Goal: Feedback & Contribution: Contribute content

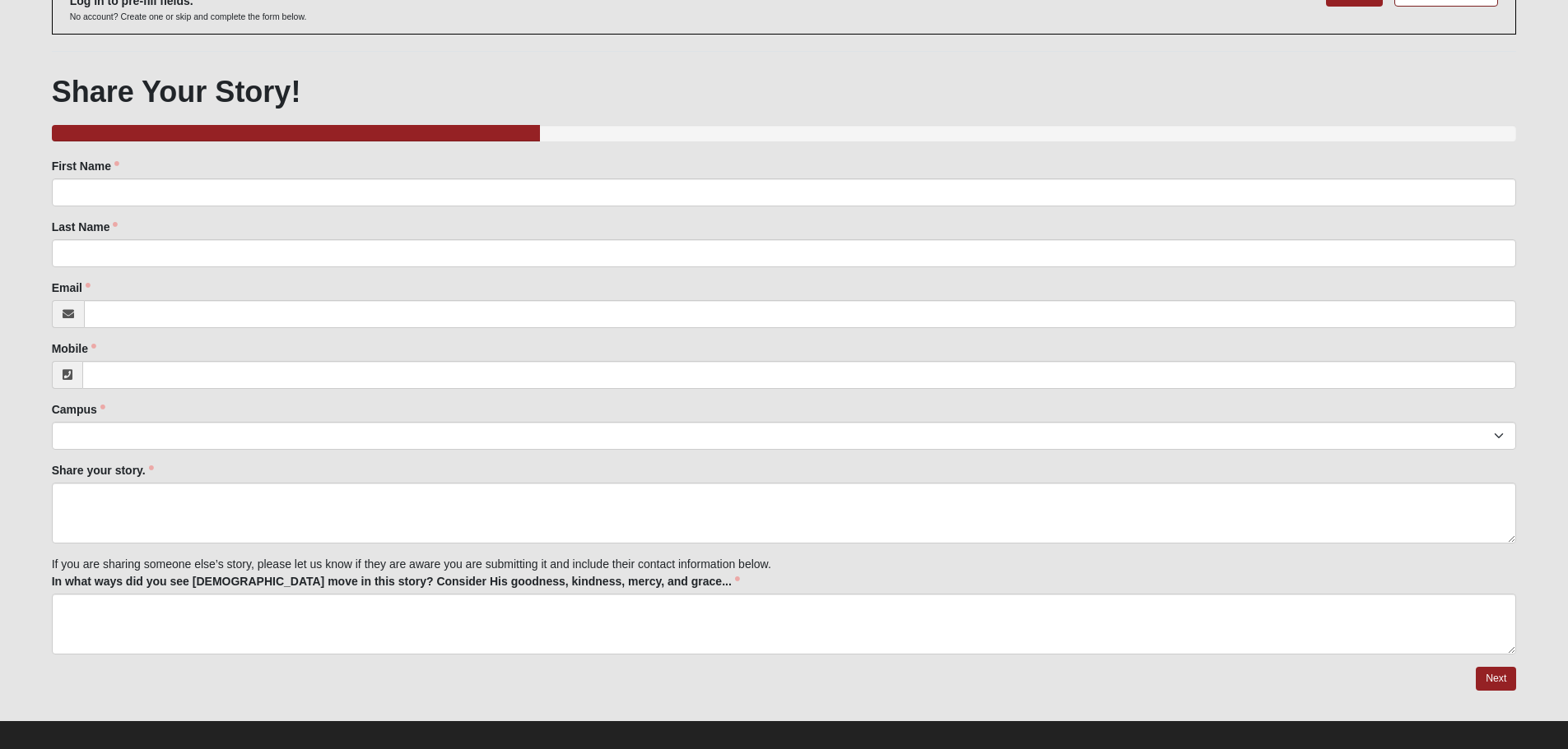
scroll to position [133, 0]
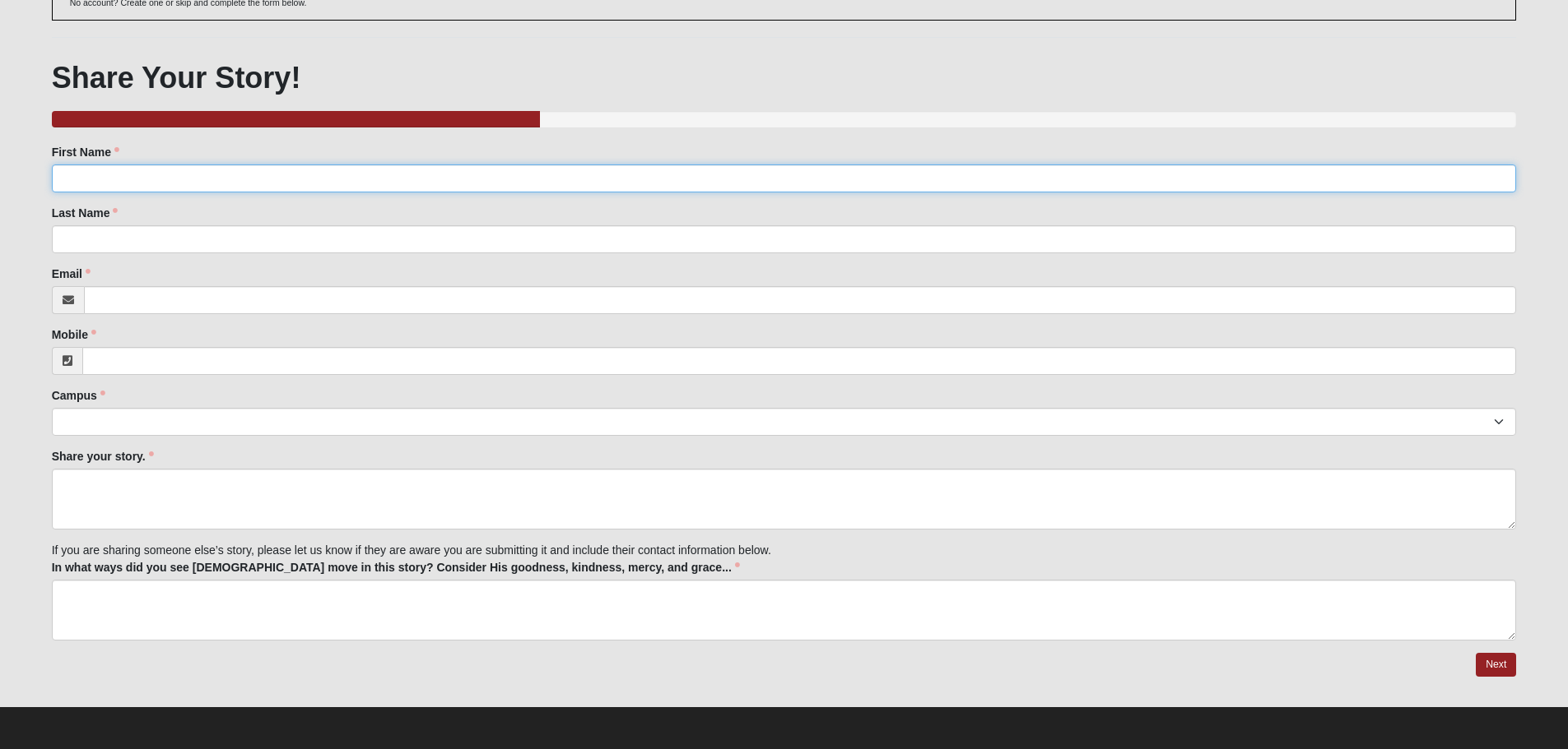
click at [222, 184] on input "First Name" at bounding box center [784, 178] width 1464 height 28
type input "Joseph"
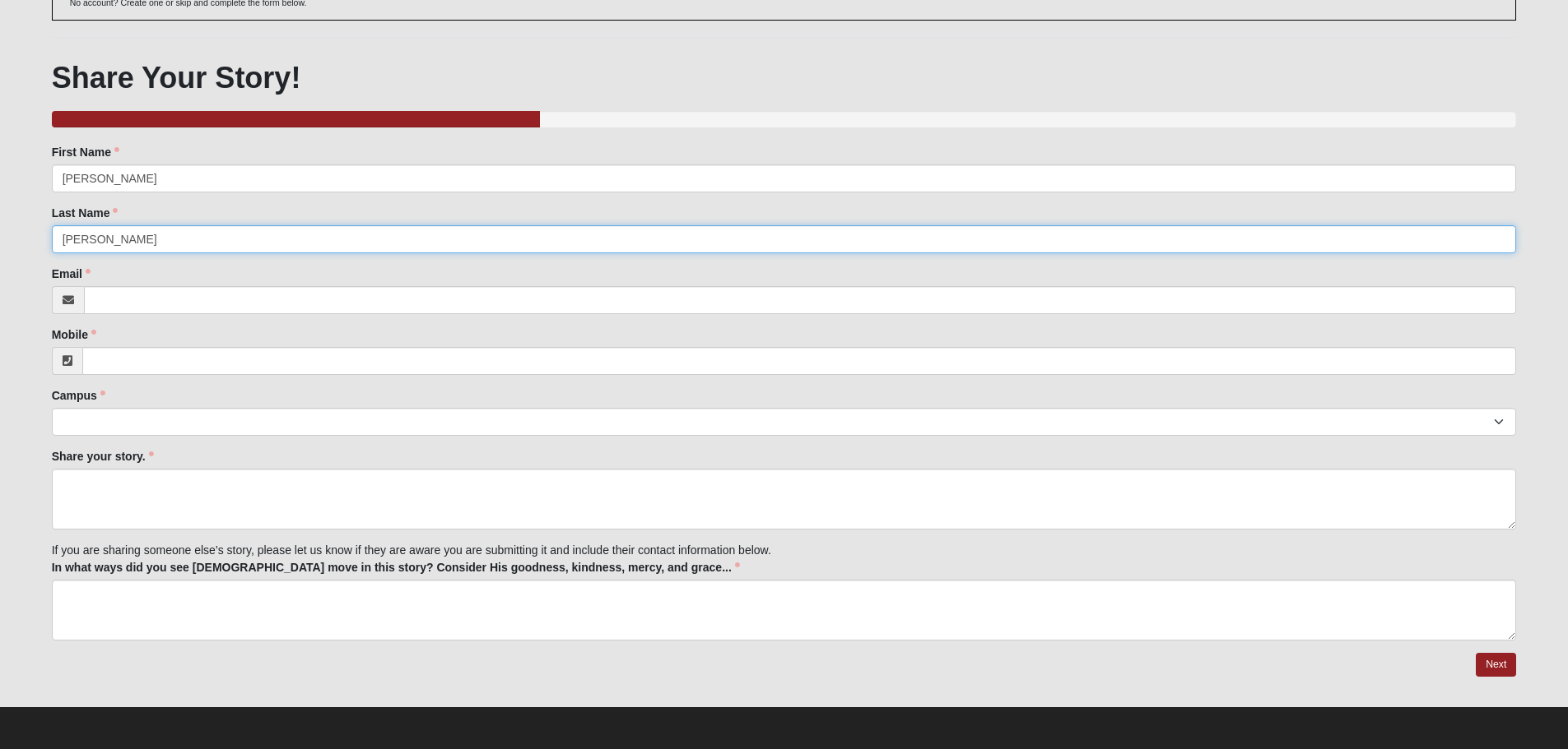
type input "Habegger"
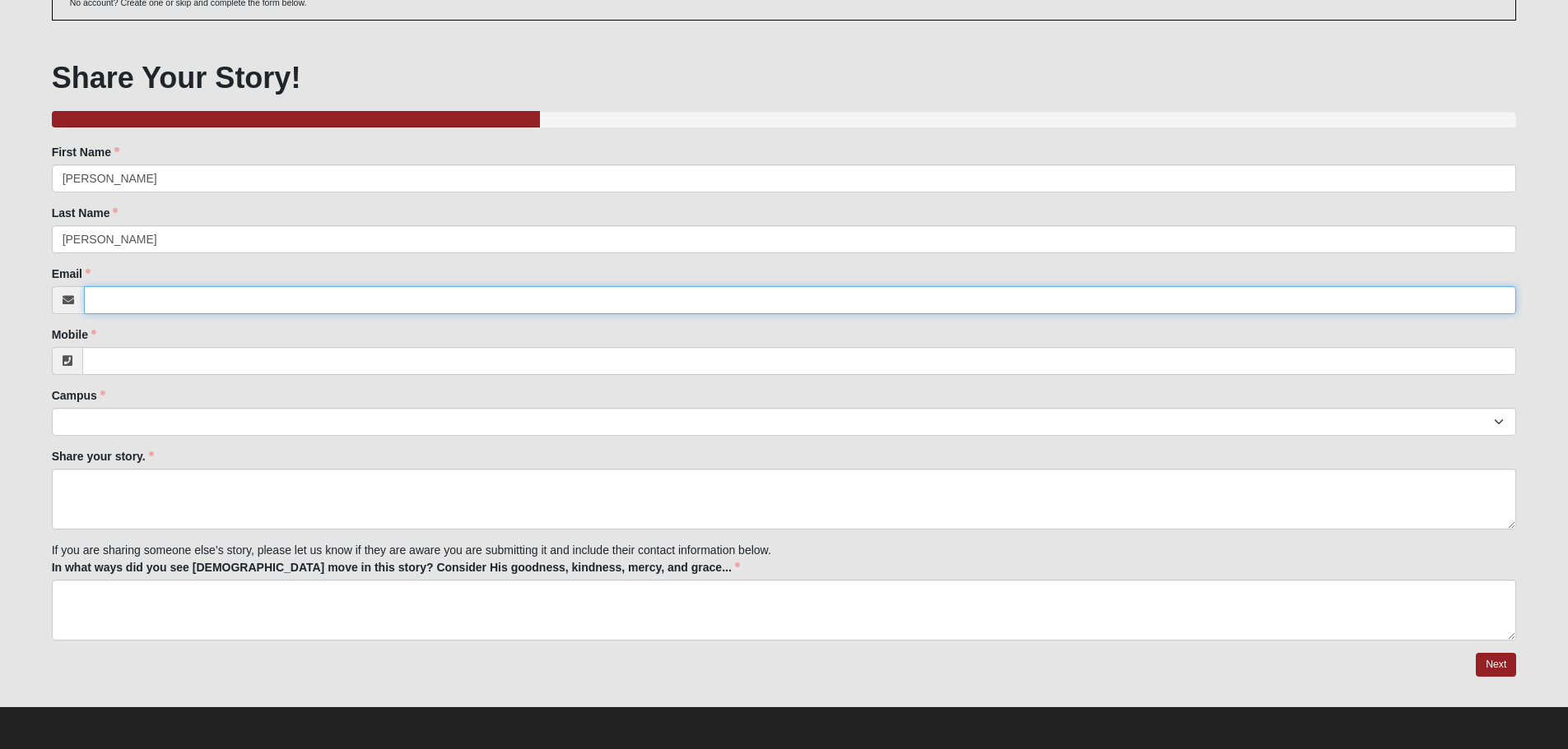
click at [129, 303] on input "Email" at bounding box center [800, 300] width 1433 height 28
type input "fwjch1@netzero.net"
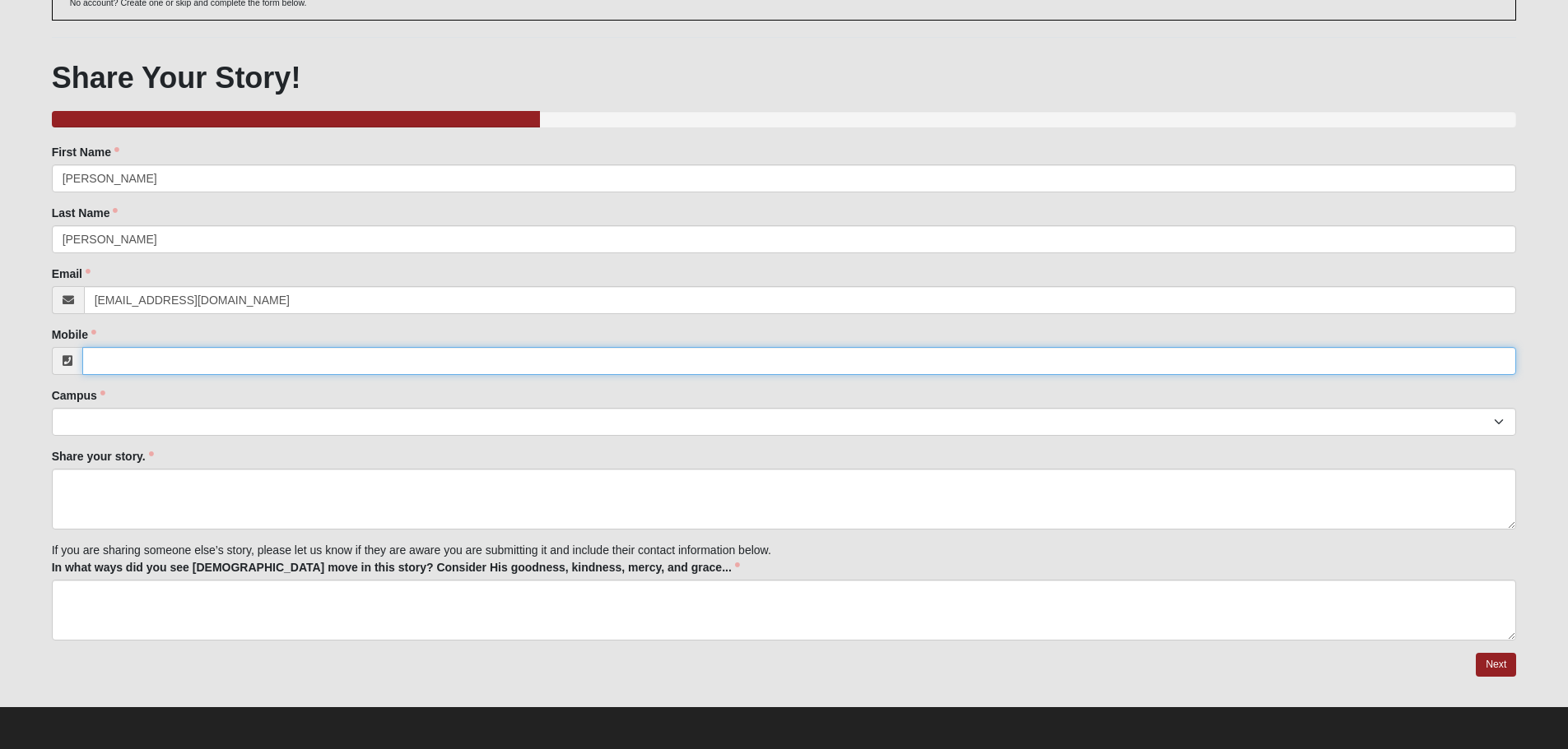
click at [149, 357] on input "Mobile" at bounding box center [799, 361] width 1435 height 28
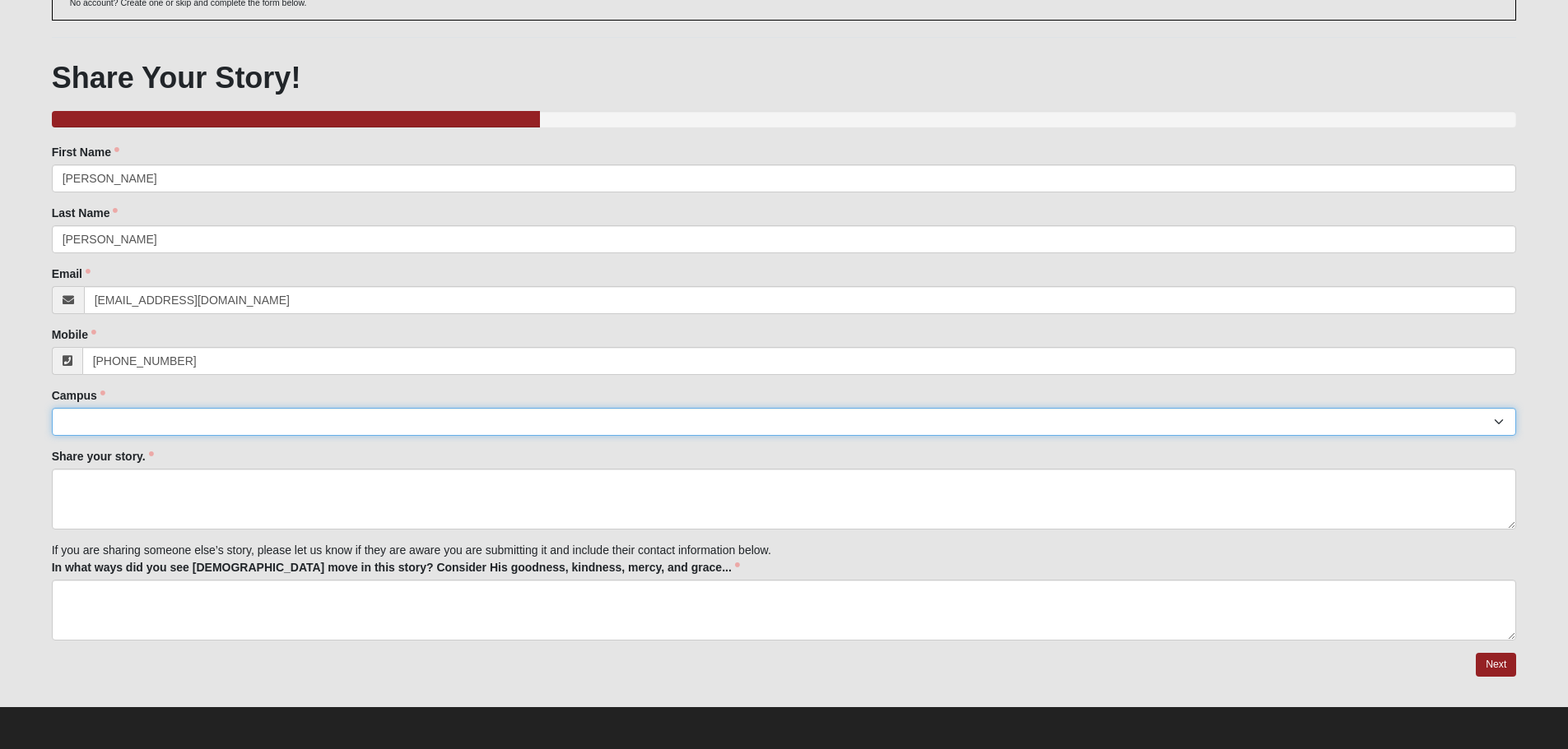
type input "(727) 318-9464"
click at [114, 421] on select "Arlington Baymeadows Eleven22 Online Fleming Island Jesup Mandarin North Jax Or…" at bounding box center [784, 422] width 1464 height 28
select select "14"
click at [52, 408] on select "Arlington Baymeadows Eleven22 Online Fleming Island Jesup Mandarin North Jax Or…" at bounding box center [784, 422] width 1464 height 28
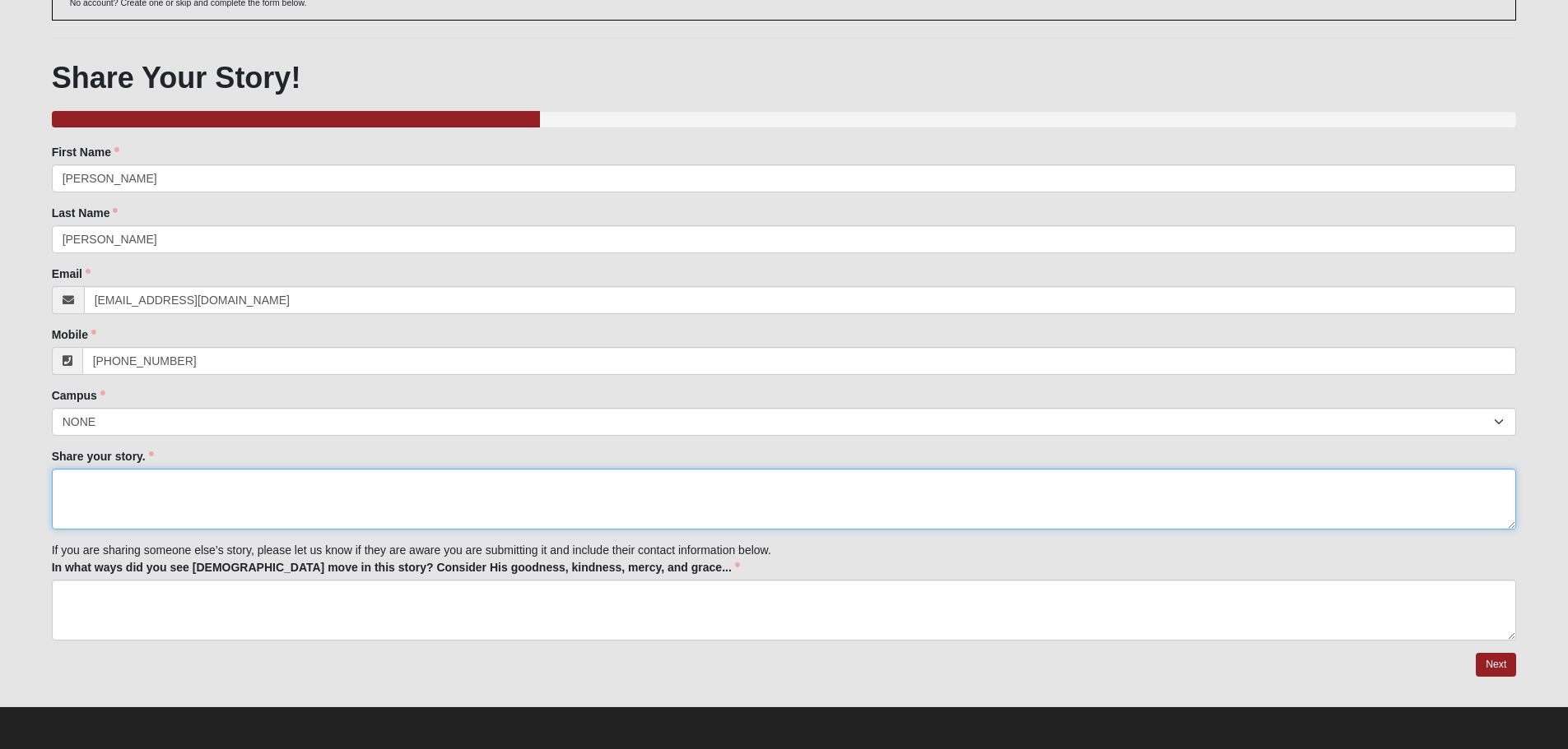
click at [135, 500] on textarea "Share your story." at bounding box center [784, 498] width 1464 height 61
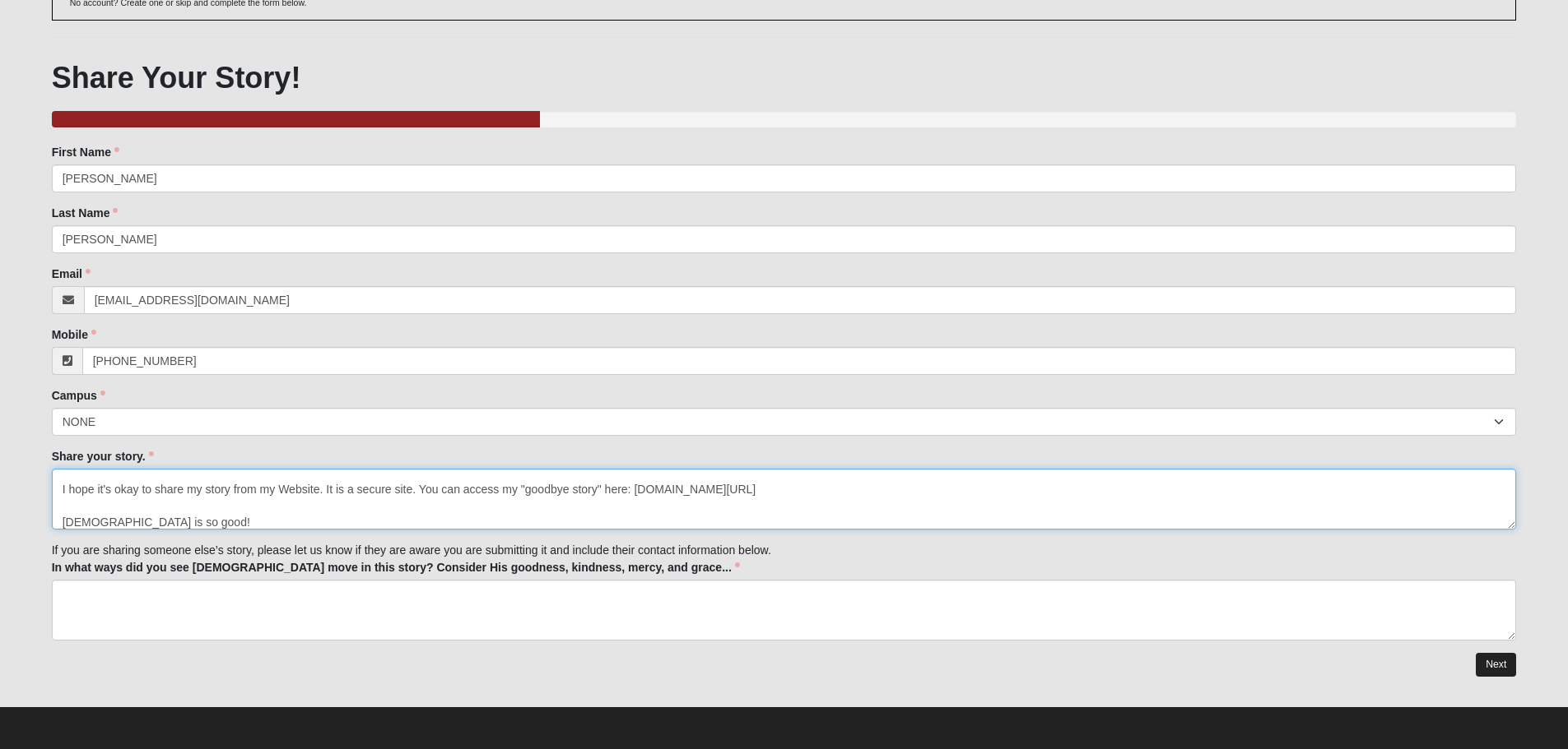
type textarea "I heard about eleven22 church from a friend that is currently incarcerated but …"
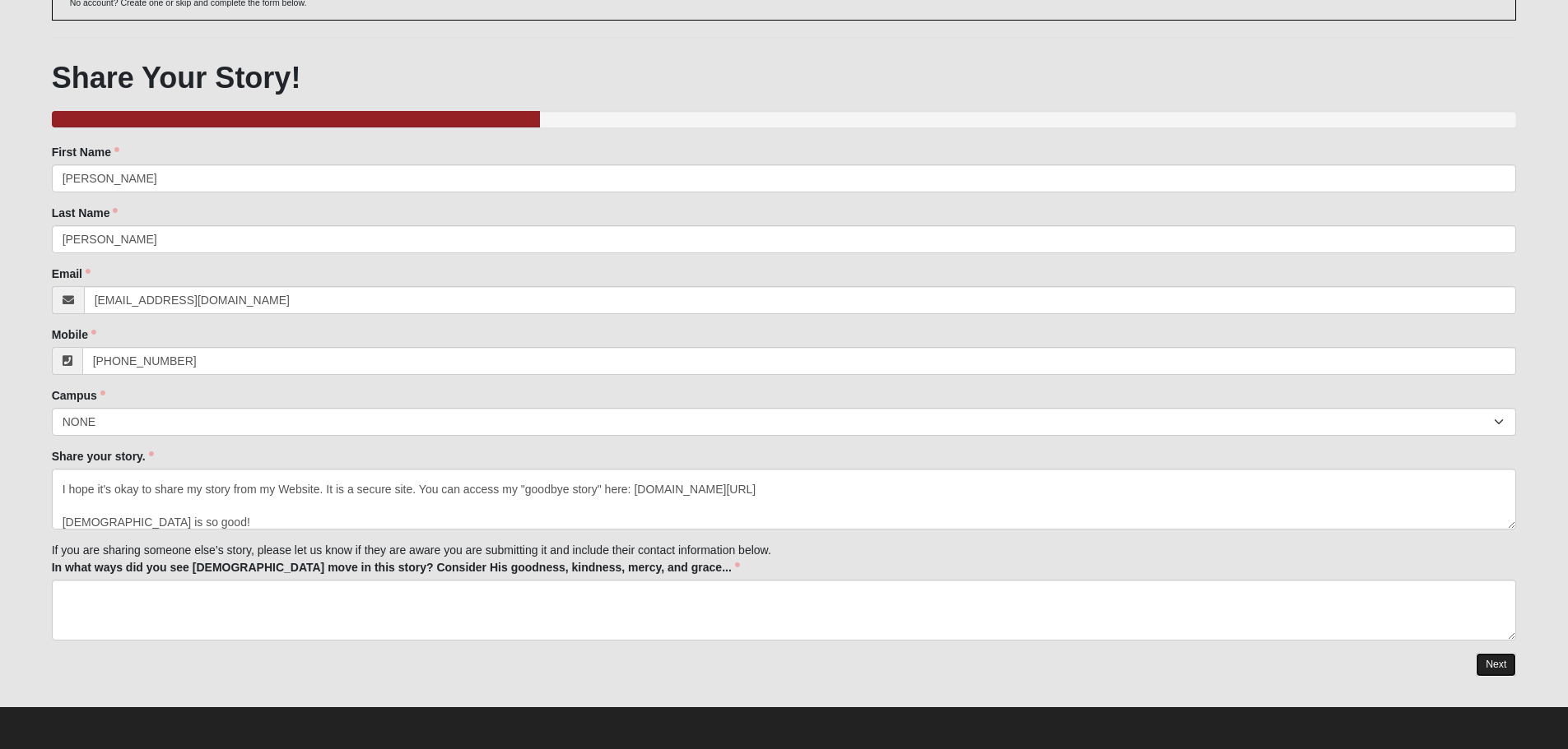
click at [1495, 658] on link "Next" at bounding box center [1495, 665] width 40 height 24
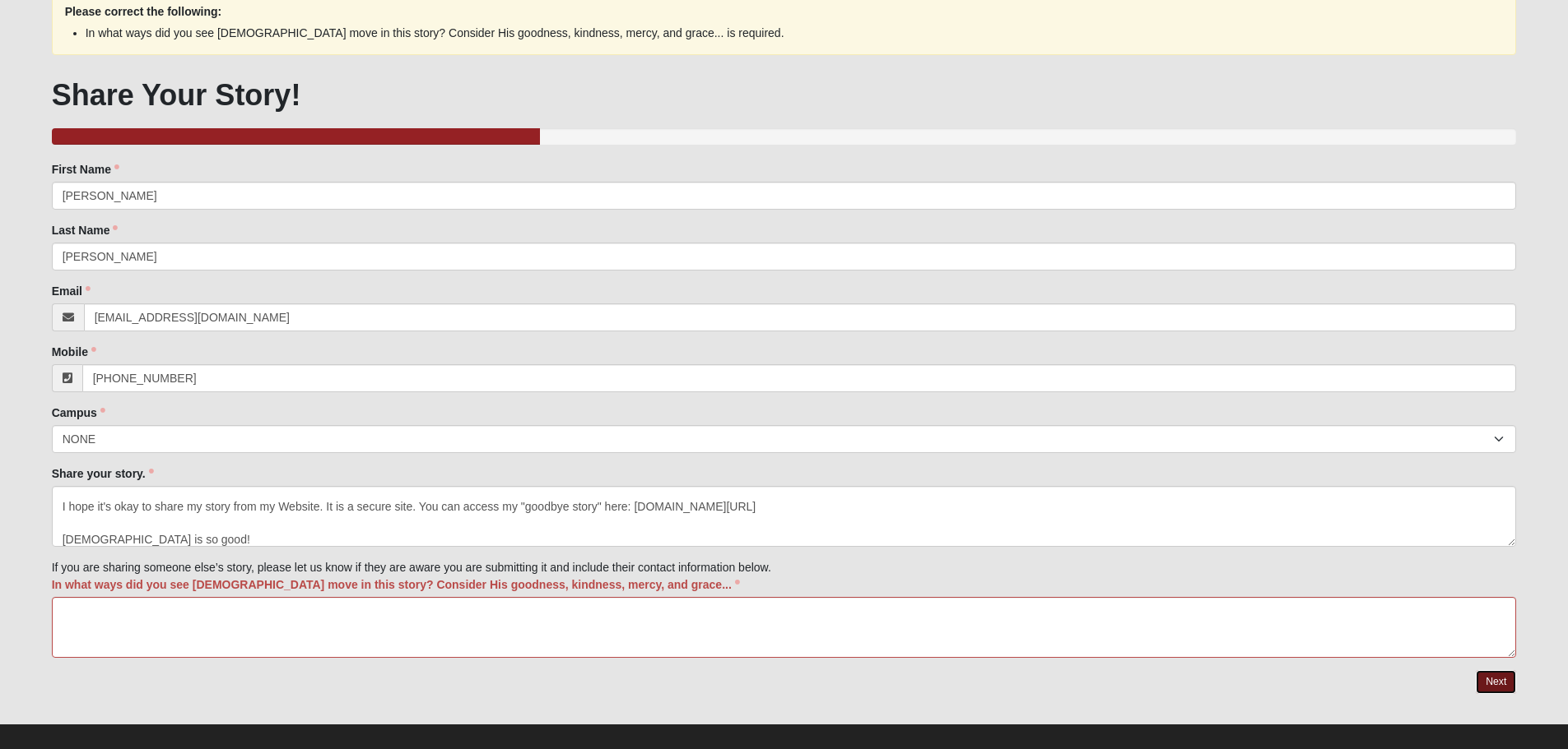
scroll to position [215, 0]
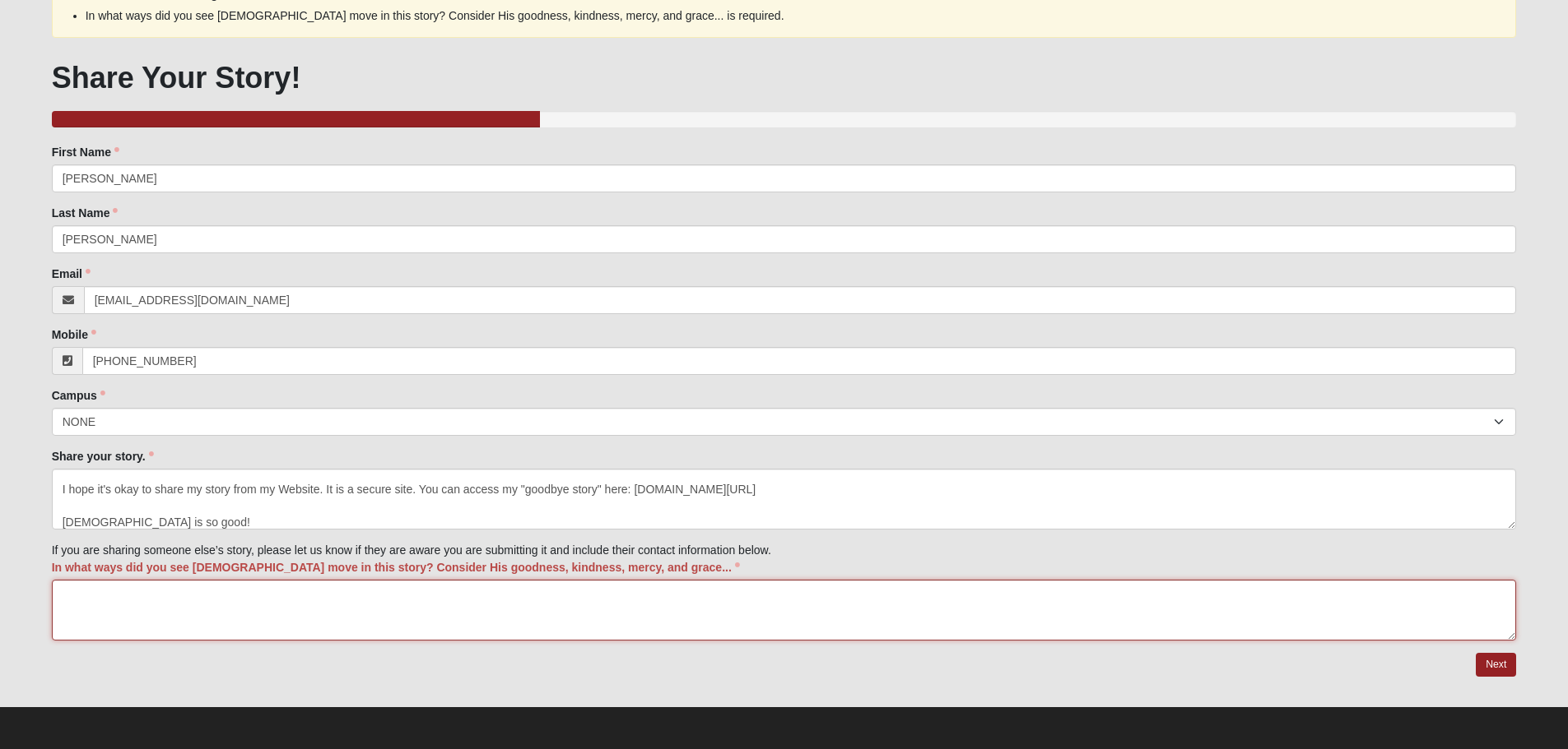
click at [135, 595] on textarea "In what ways did you see [DEMOGRAPHIC_DATA] move in this story? Consider His go…" at bounding box center [784, 610] width 1464 height 61
type textarea "This is my own story."
click at [1486, 666] on link "Next" at bounding box center [1495, 665] width 40 height 24
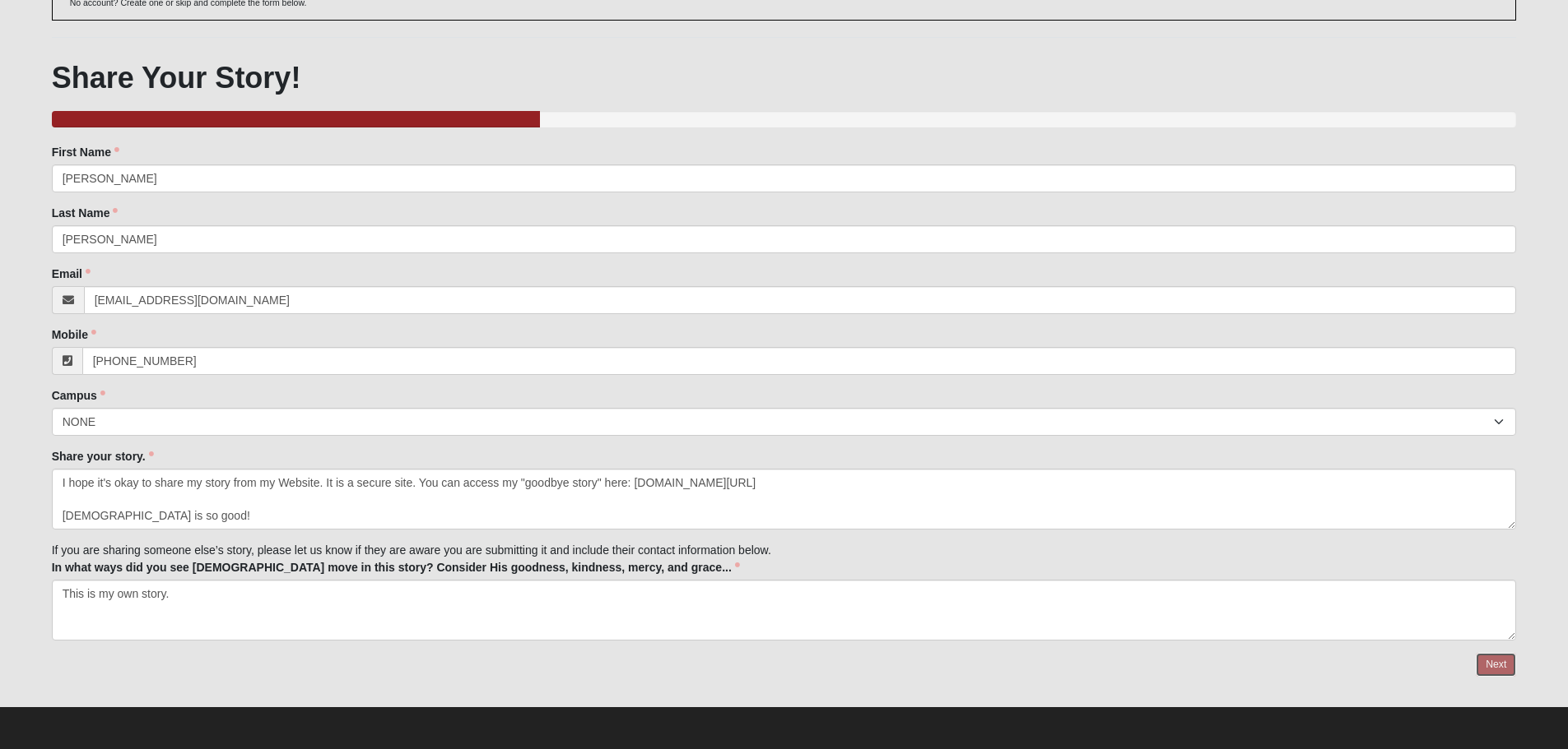
scroll to position [133, 0]
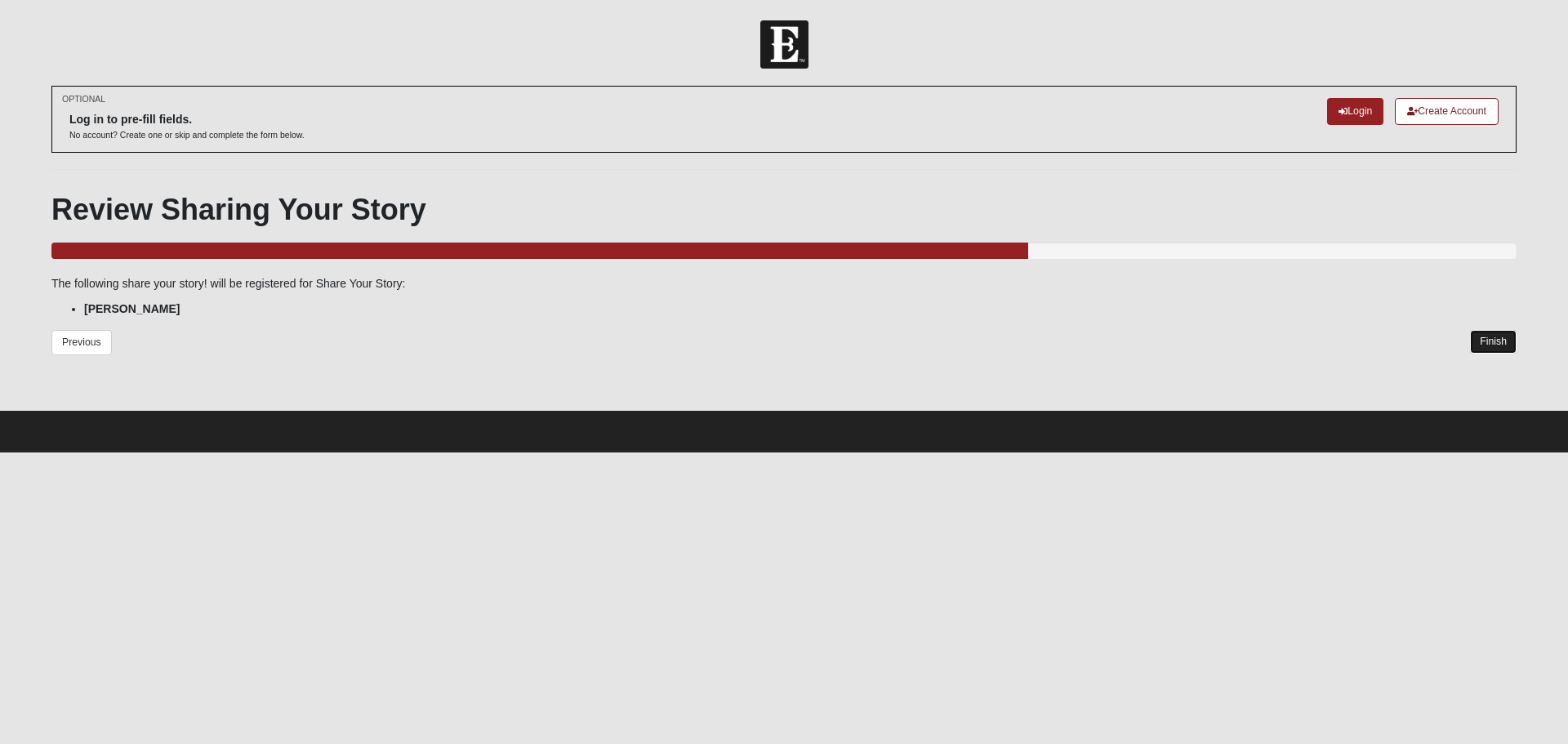
click at [1490, 341] on link "Finish" at bounding box center [1493, 342] width 47 height 24
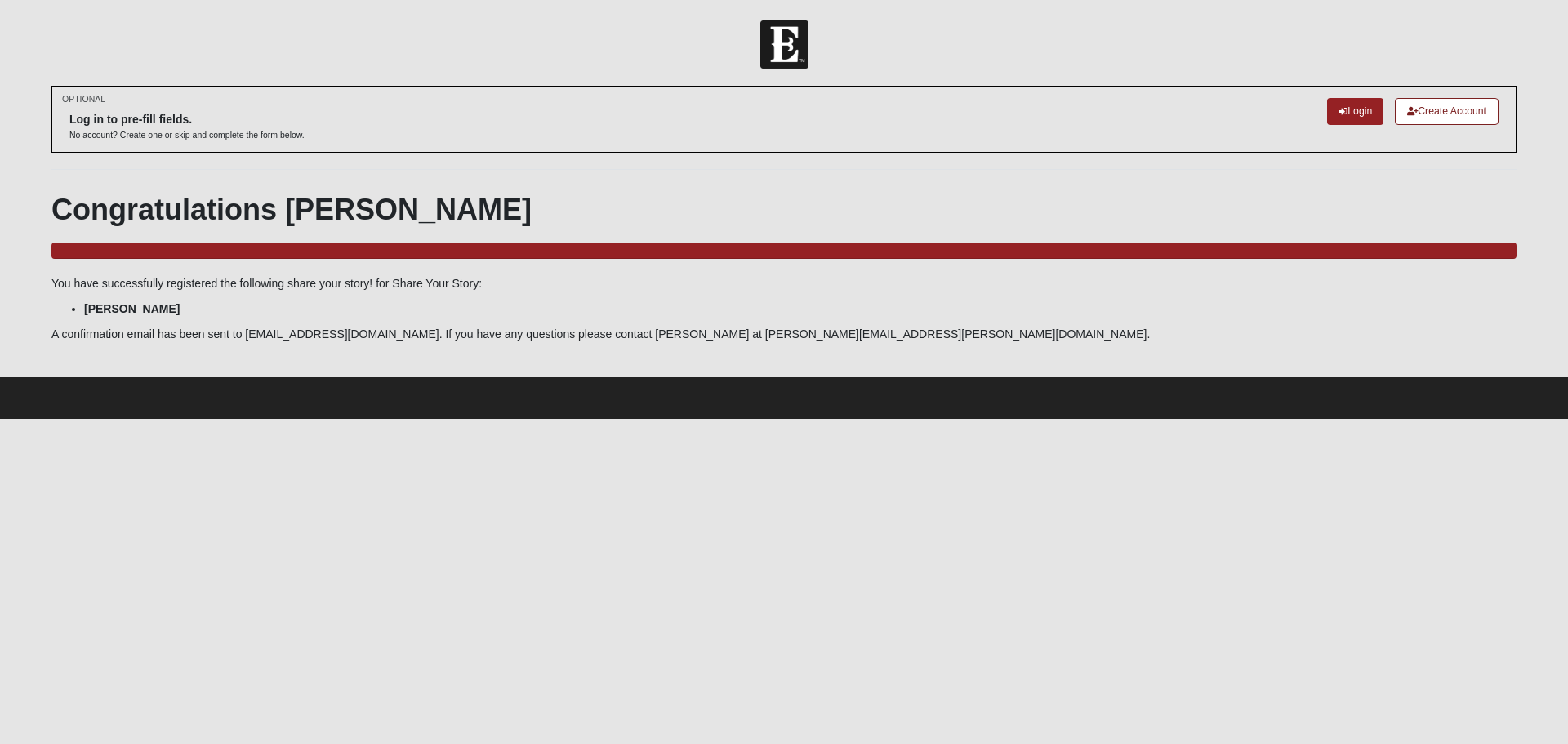
click at [786, 56] on img at bounding box center [784, 44] width 48 height 48
